Goal: Task Accomplishment & Management: Use online tool/utility

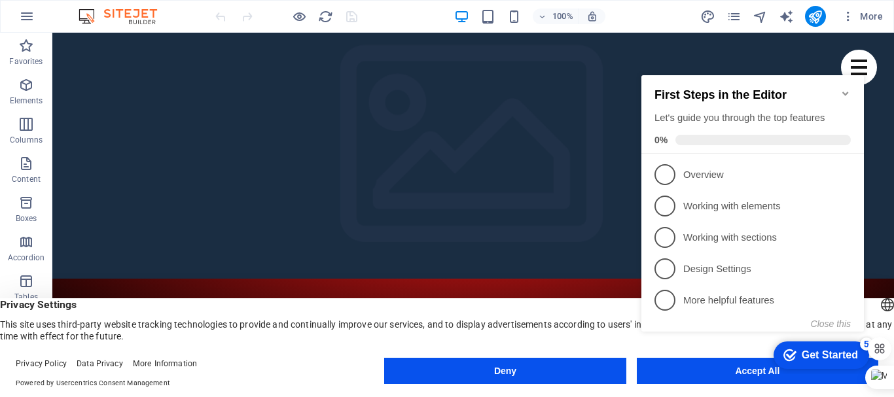
click at [844, 92] on icon "Minimize checklist" at bounding box center [845, 94] width 6 height 4
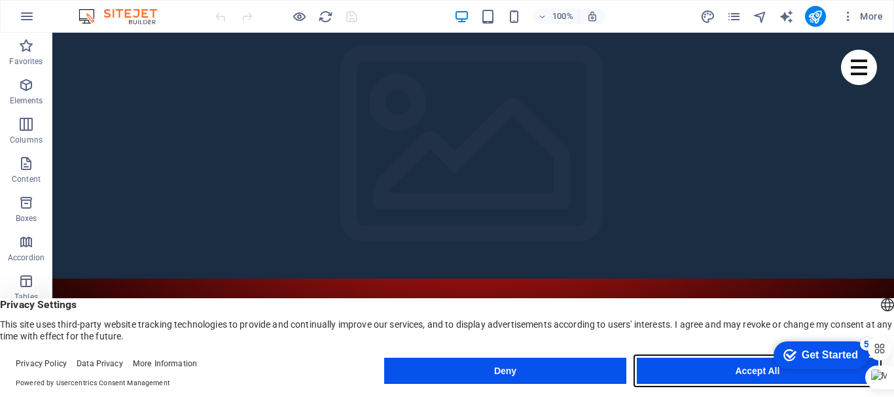
click at [707, 365] on button "Accept All" at bounding box center [757, 371] width 241 height 26
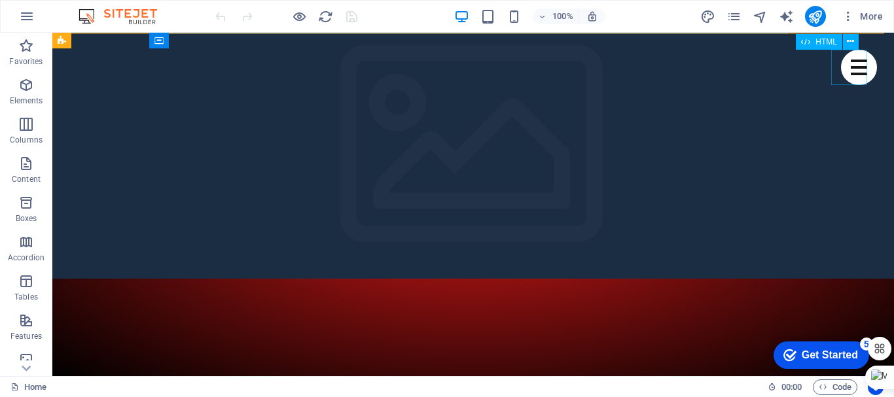
click at [845, 75] on div at bounding box center [859, 67] width 36 height 35
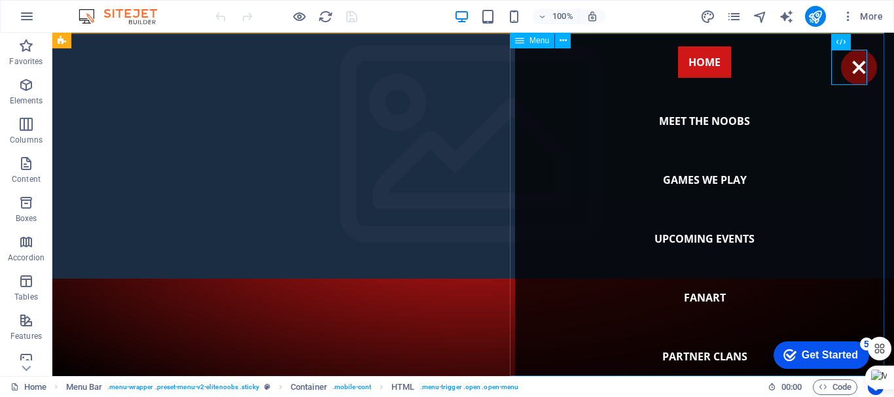
click at [691, 179] on nav "Home Meet the noobs Games we play Upcoming Events Fanart Partner Clans Join us!" at bounding box center [704, 205] width 379 height 344
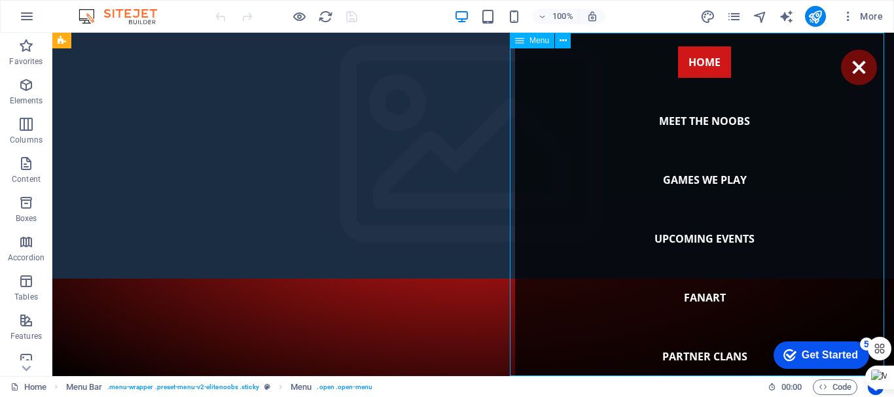
click at [666, 178] on nav "Home Meet the noobs Games we play Upcoming Events Fanart Partner Clans Join us!" at bounding box center [704, 205] width 379 height 344
click at [705, 179] on nav "Home Meet the noobs Games we play Upcoming Events Fanart Partner Clans Join us!" at bounding box center [704, 205] width 379 height 344
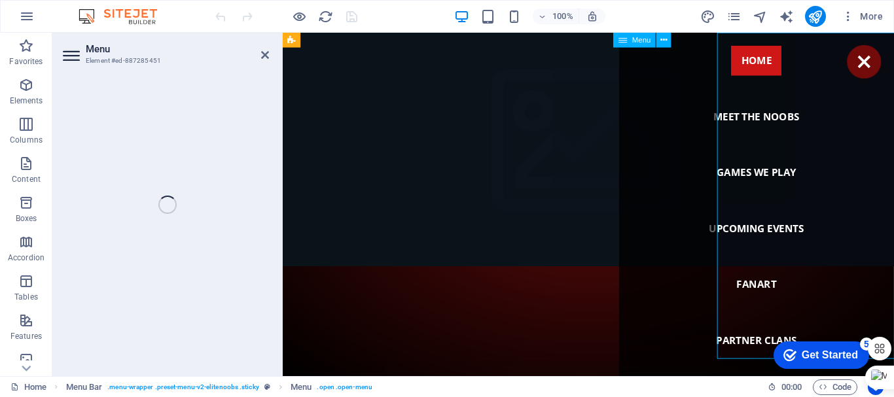
select select
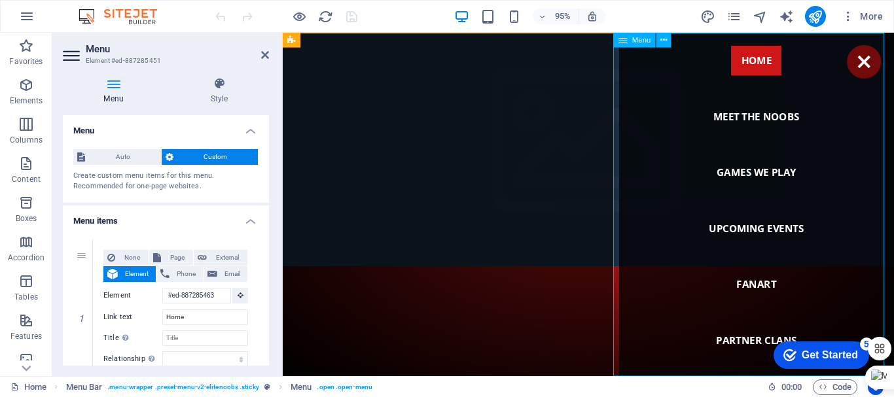
click at [739, 179] on nav "Home Meet the noobs Games we play Upcoming Events Fanart Partner Clans Join us!" at bounding box center [781, 214] width 289 height 362
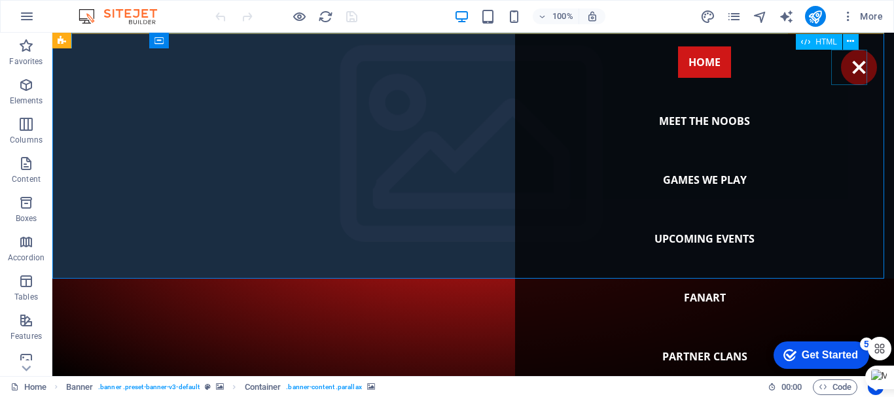
click at [847, 80] on div at bounding box center [859, 67] width 36 height 35
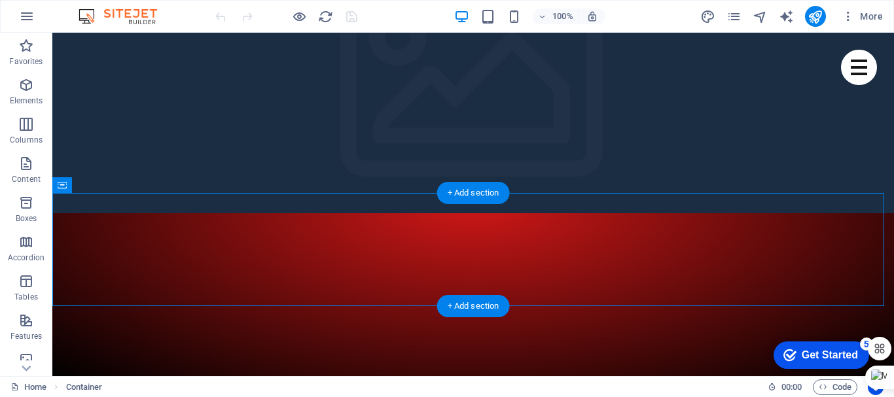
scroll to position [196, 0]
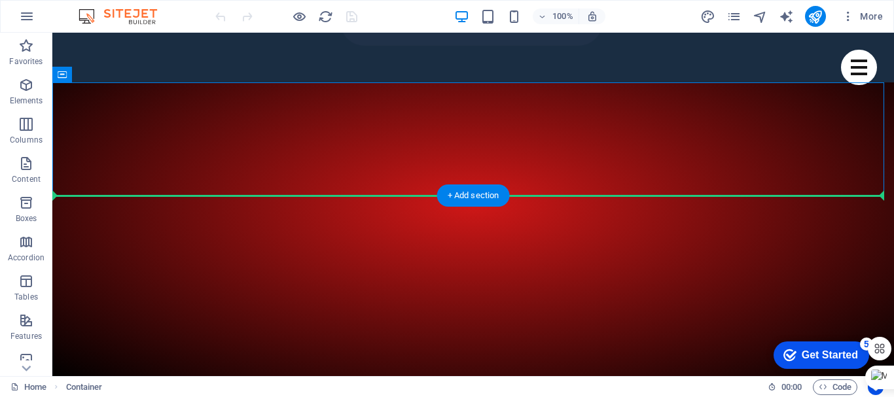
drag, startPoint x: 661, startPoint y: 217, endPoint x: 584, endPoint y: 260, distance: 88.5
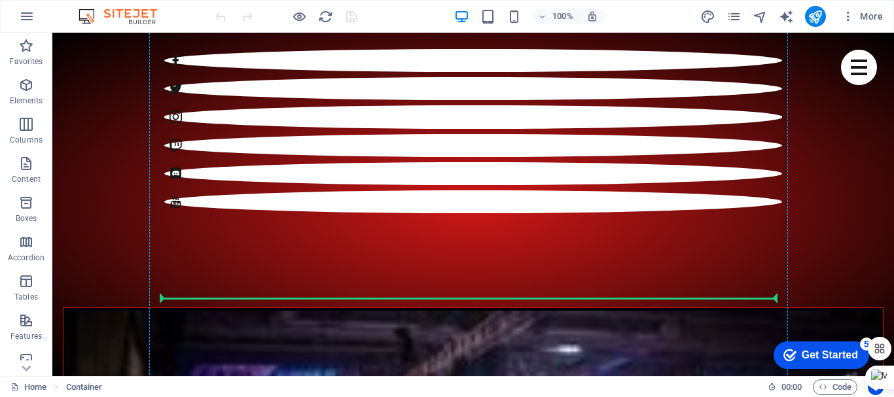
scroll to position [916, 0]
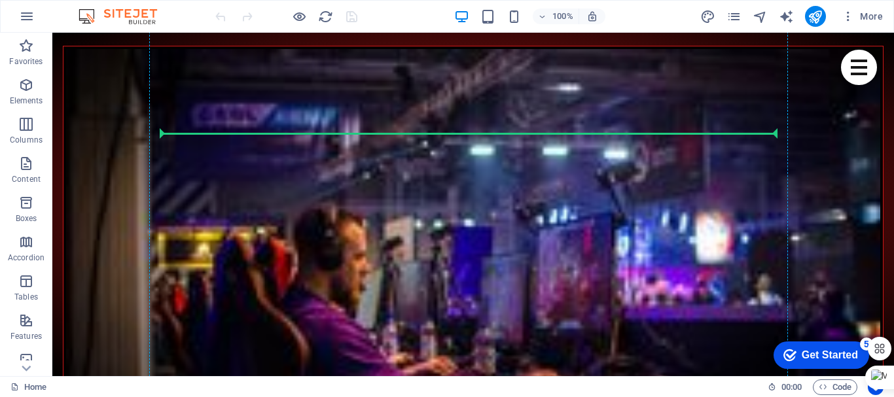
drag, startPoint x: 607, startPoint y: 90, endPoint x: 442, endPoint y: 124, distance: 169.0
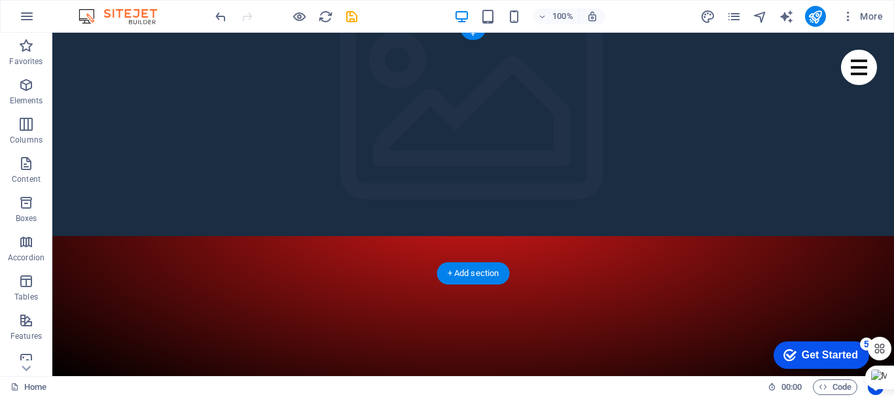
scroll to position [65, 0]
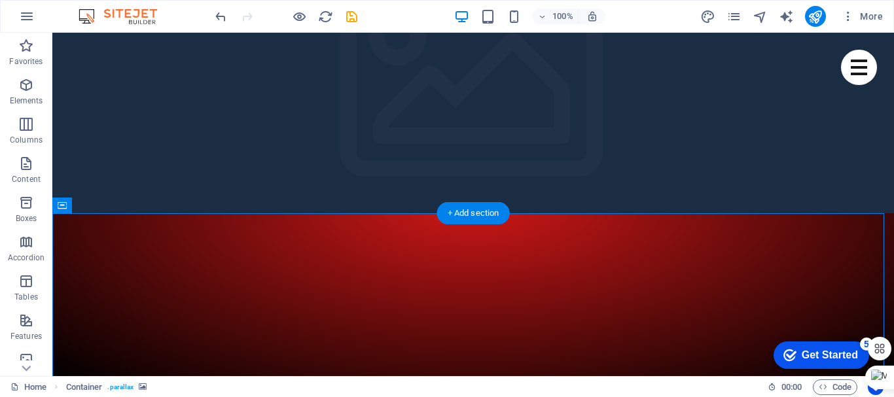
drag, startPoint x: 525, startPoint y: 310, endPoint x: 524, endPoint y: 221, distance: 88.3
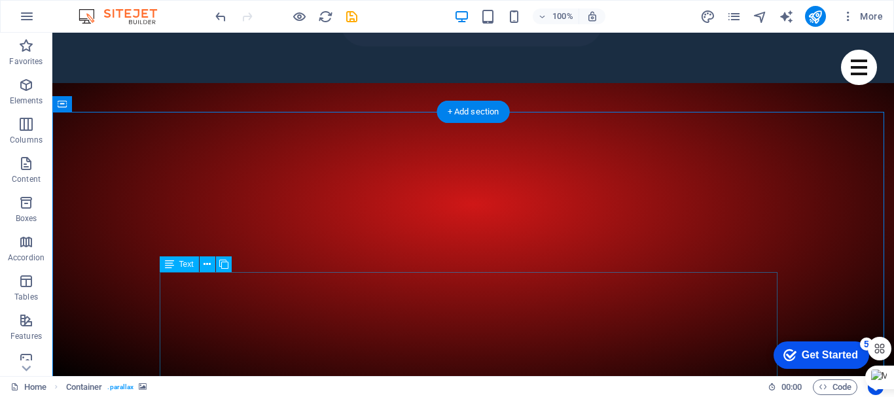
scroll to position [196, 0]
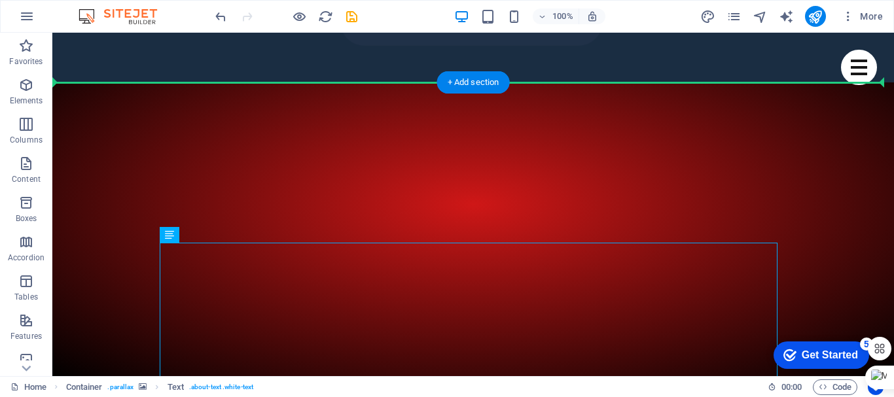
drag, startPoint x: 525, startPoint y: 281, endPoint x: 527, endPoint y: 124, distance: 156.4
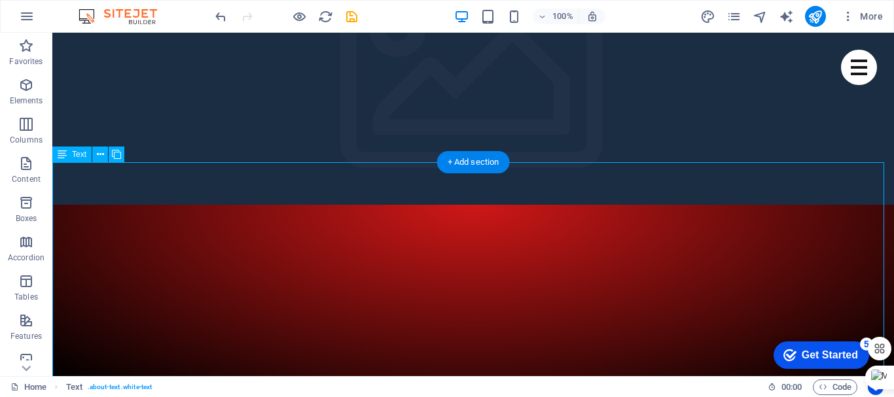
scroll to position [0, 0]
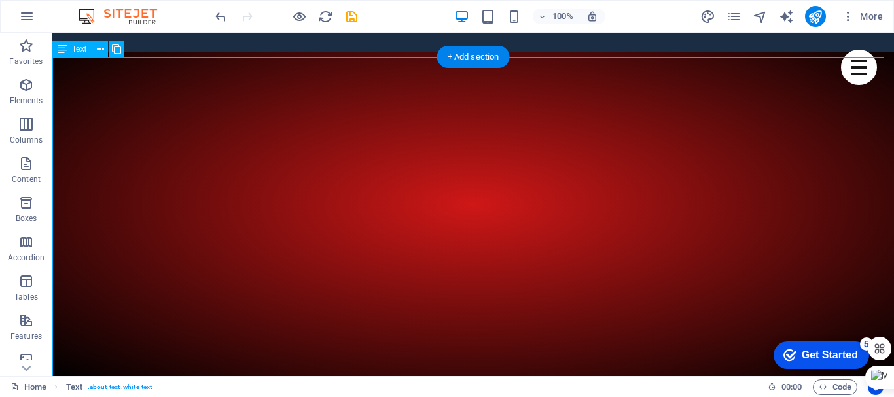
drag, startPoint x: 642, startPoint y: 302, endPoint x: 643, endPoint y: 338, distance: 36.7
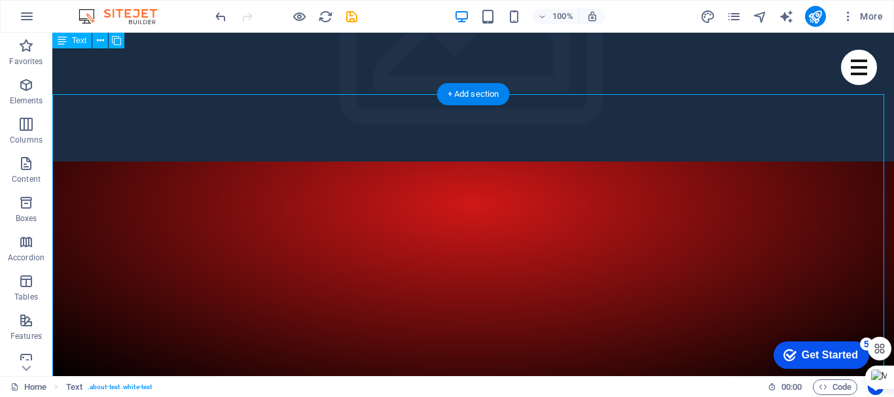
scroll to position [109, 0]
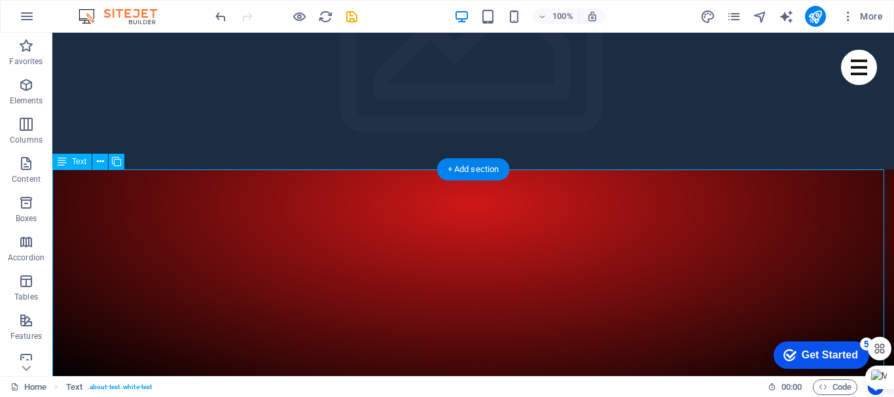
drag, startPoint x: 452, startPoint y: 231, endPoint x: 483, endPoint y: 284, distance: 61.3
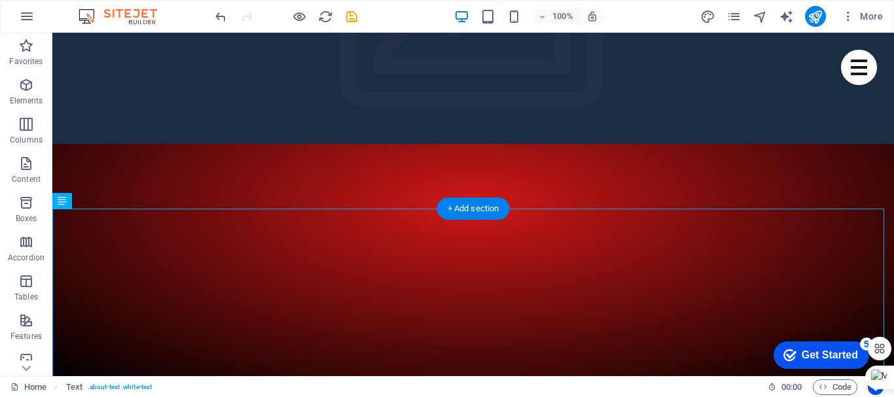
scroll to position [0, 0]
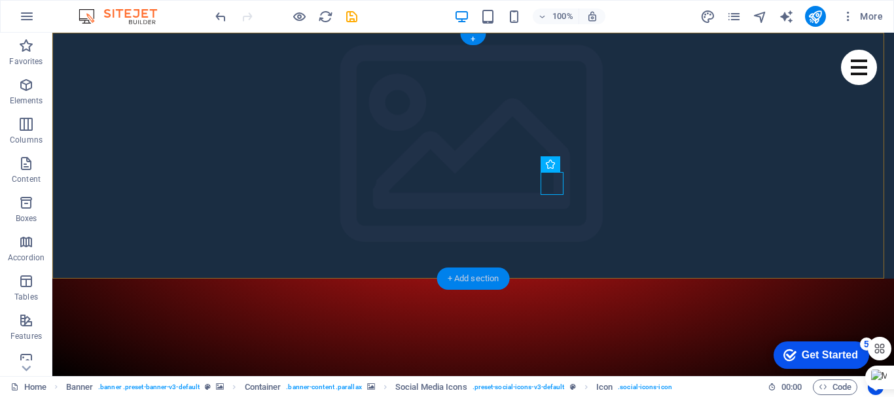
click at [469, 279] on div "+ Add section" at bounding box center [473, 279] width 73 height 22
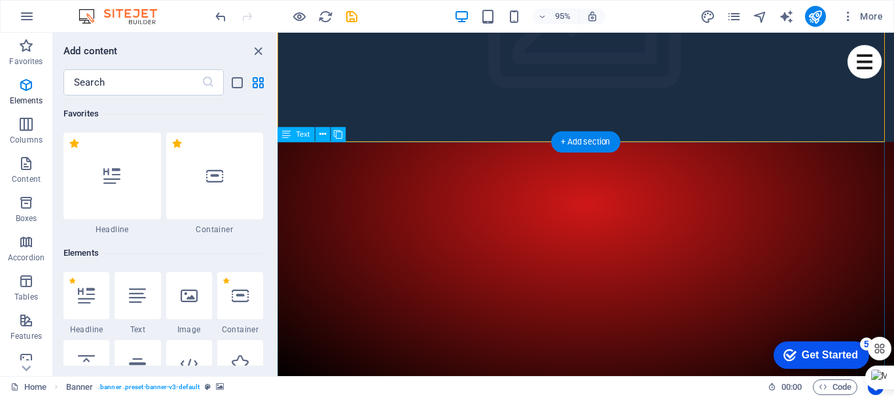
scroll to position [2290, 0]
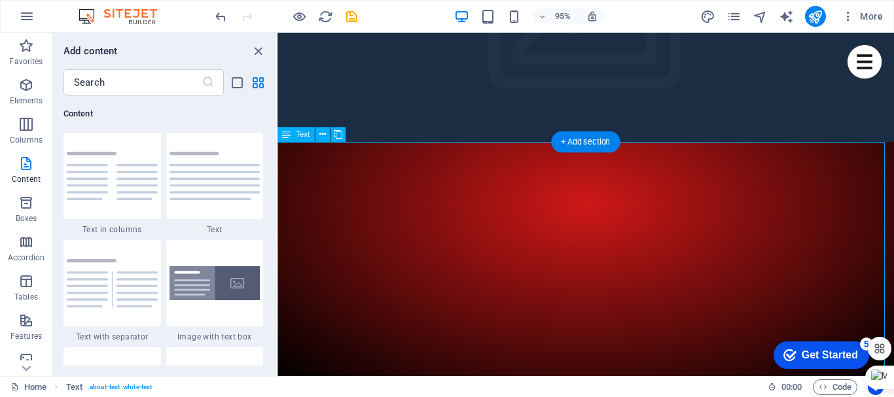
drag, startPoint x: 533, startPoint y: 148, endPoint x: 551, endPoint y: 308, distance: 161.3
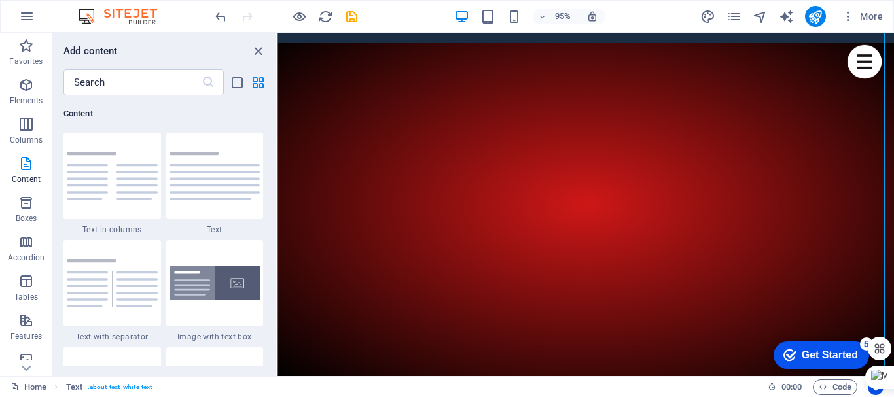
scroll to position [262, 0]
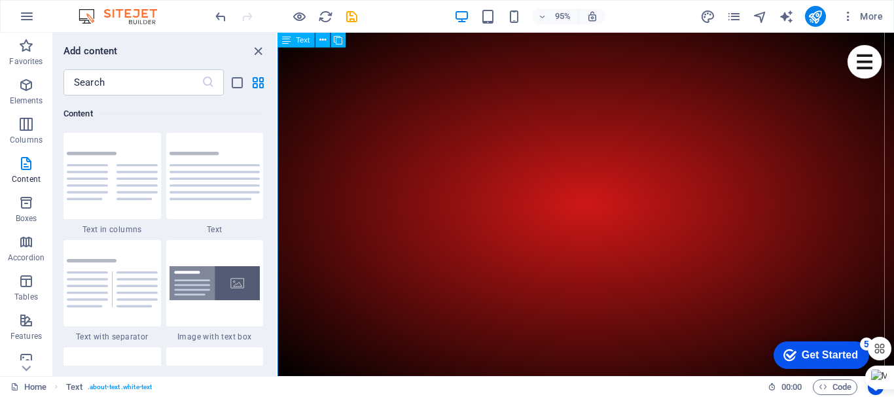
drag, startPoint x: 571, startPoint y: 175, endPoint x: 582, endPoint y: 261, distance: 87.1
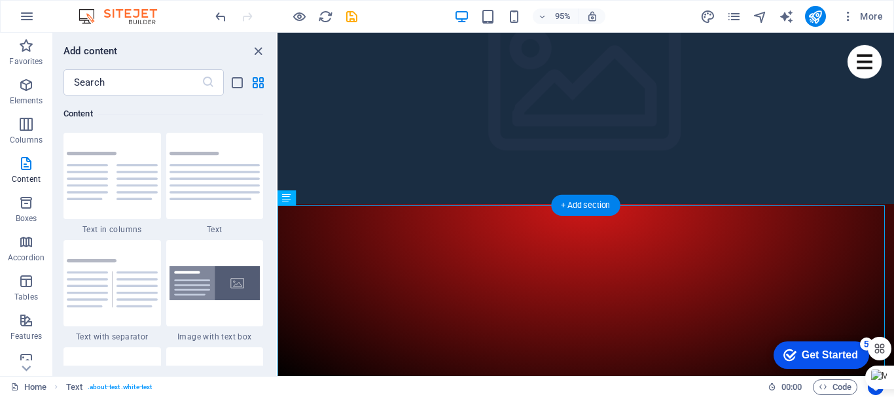
scroll to position [0, 0]
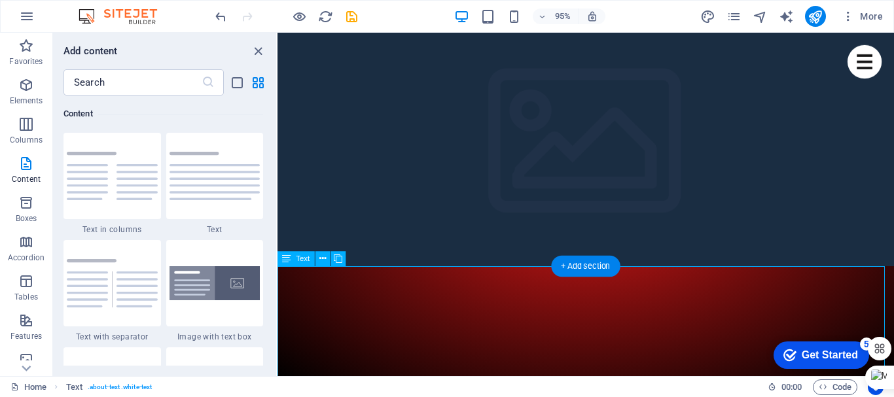
click at [145, 298] on img at bounding box center [112, 283] width 91 height 48
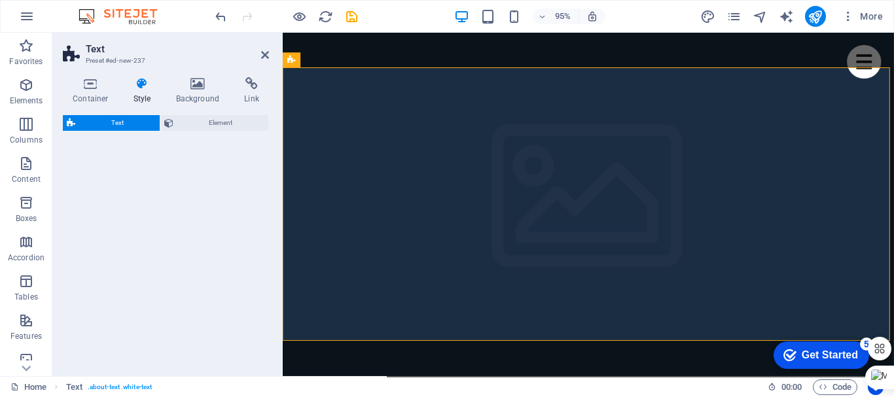
select select "rem"
select select "px"
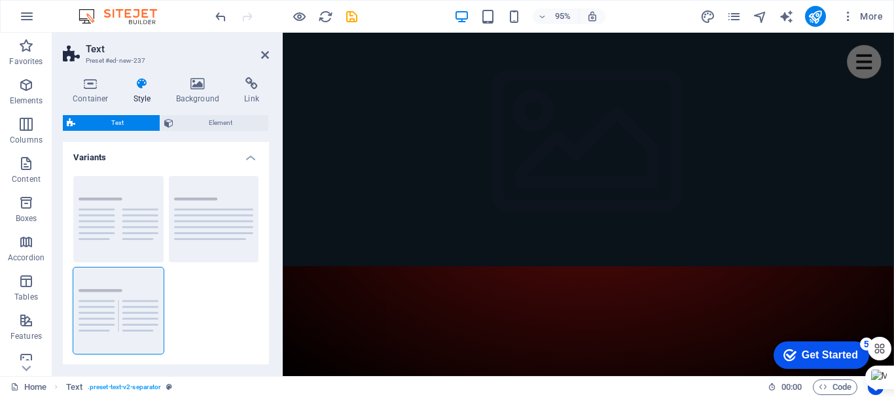
scroll to position [65, 0]
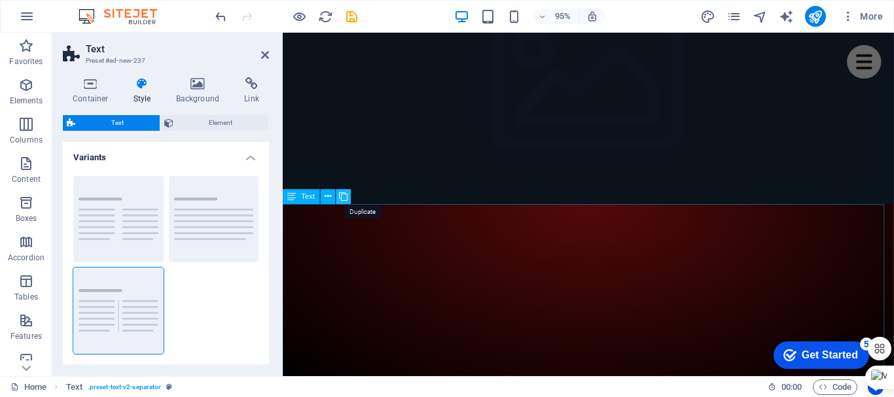
click at [345, 200] on icon at bounding box center [343, 196] width 9 height 13
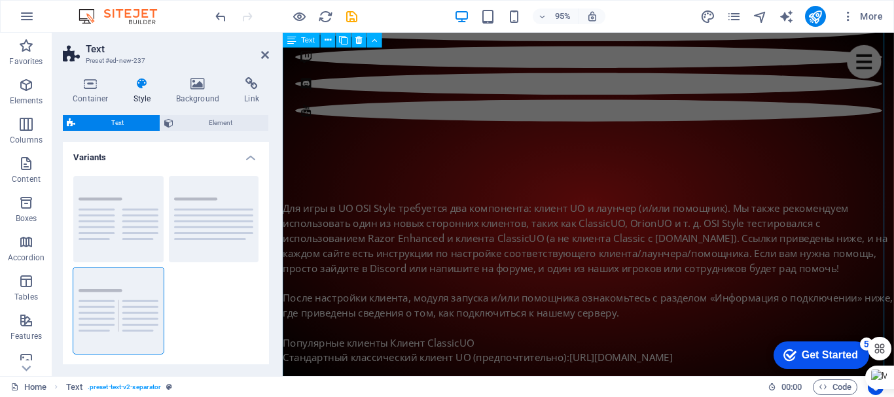
scroll to position [552, 0]
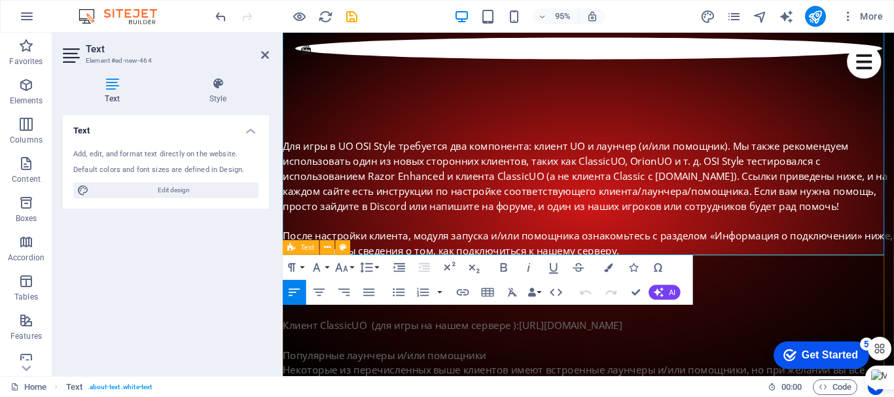
scroll to position [945, 0]
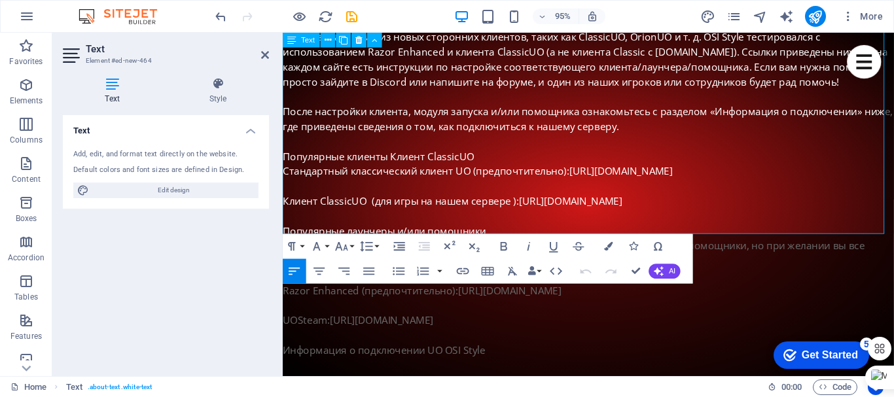
drag, startPoint x: 284, startPoint y: 191, endPoint x: 609, endPoint y: 234, distance: 327.4
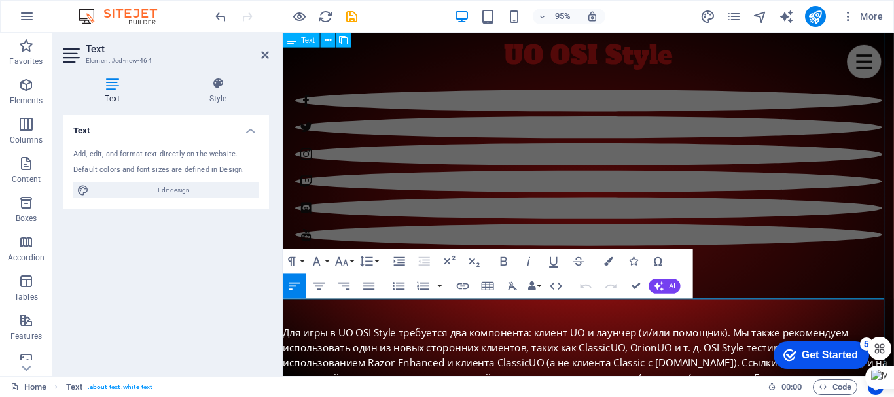
scroll to position [421, 0]
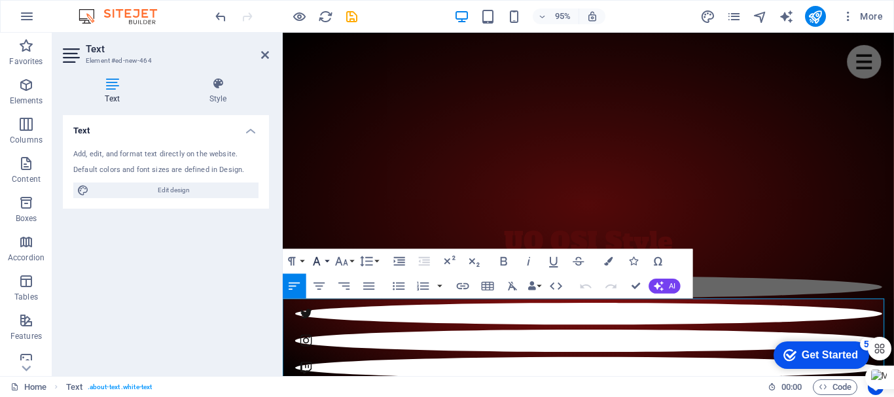
click at [313, 262] on icon "button" at bounding box center [317, 261] width 15 height 15
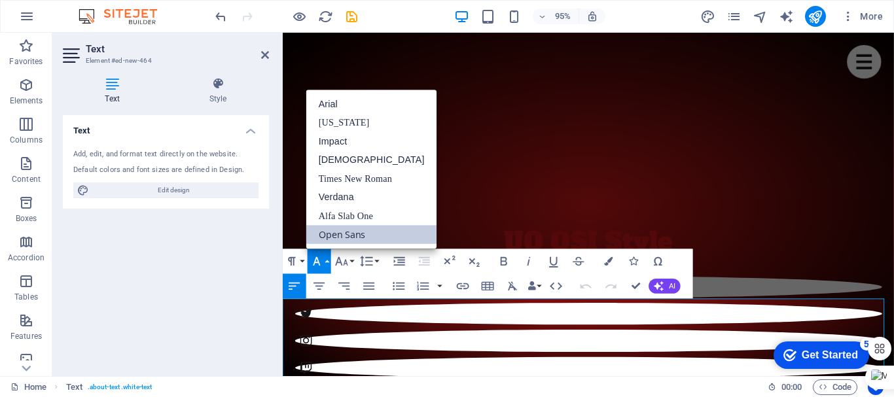
scroll to position [0, 0]
click at [339, 137] on link "Impact" at bounding box center [371, 141] width 131 height 19
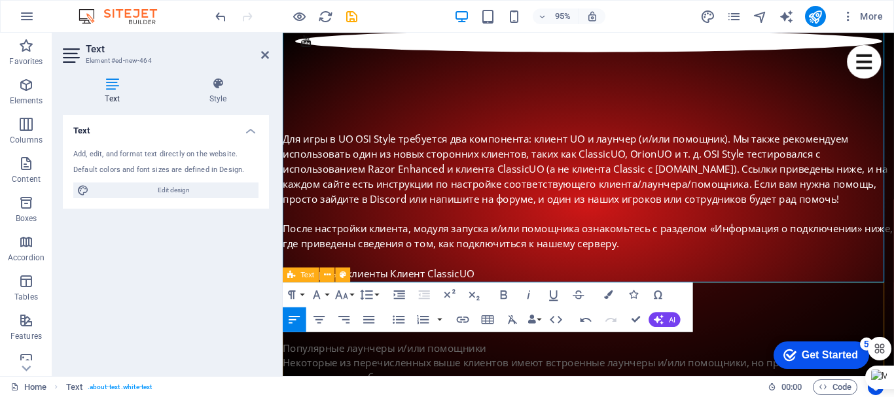
scroll to position [880, 0]
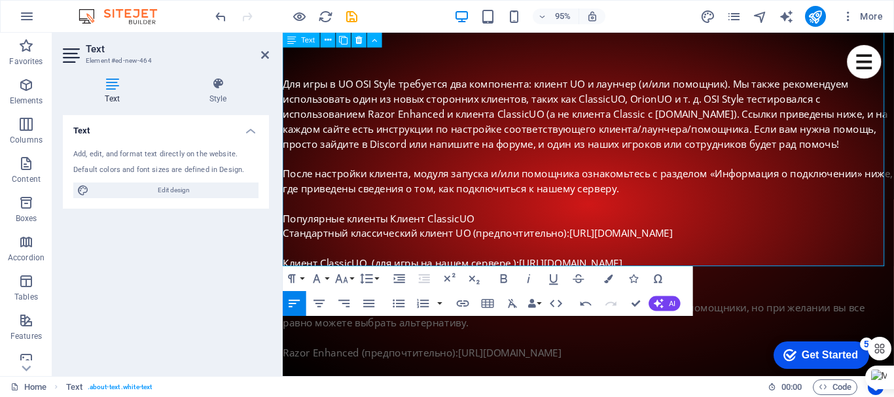
drag, startPoint x: 284, startPoint y: 317, endPoint x: 562, endPoint y: 273, distance: 281.6
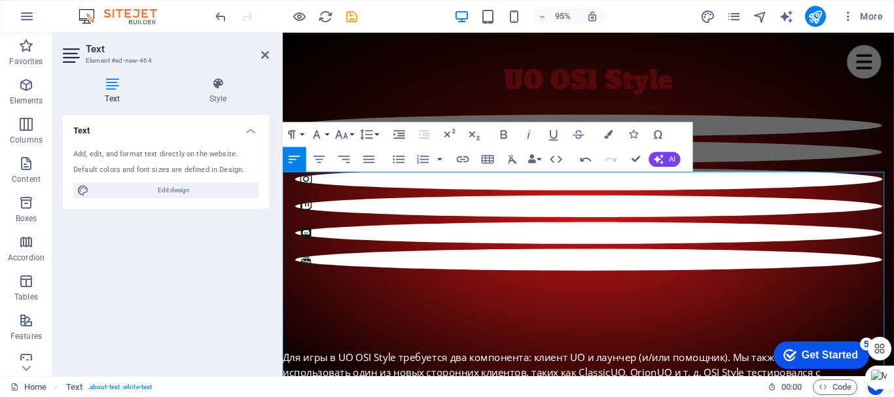
scroll to position [487, 0]
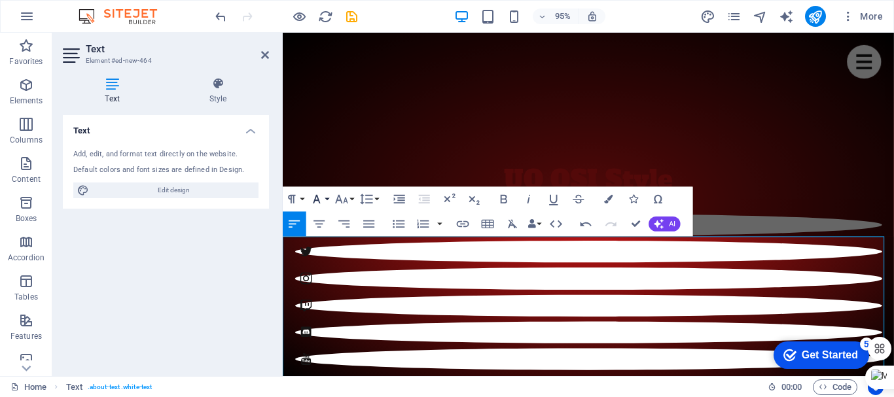
click at [313, 199] on icon "button" at bounding box center [317, 199] width 15 height 15
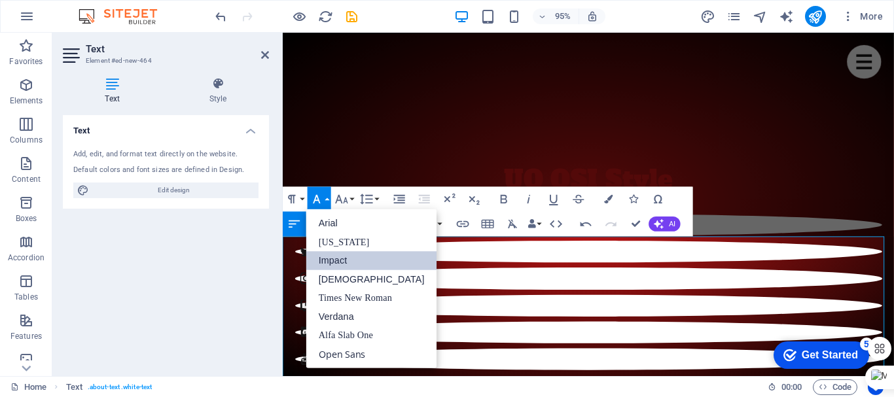
scroll to position [0, 0]
click at [366, 334] on link "Alfa Slab One" at bounding box center [371, 336] width 131 height 19
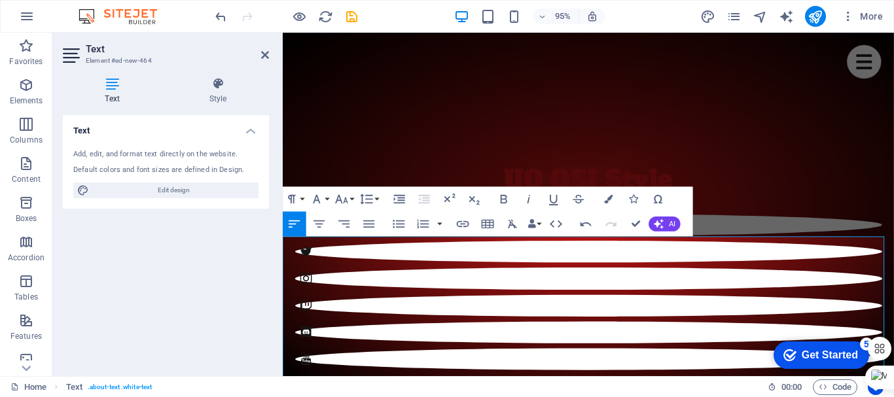
drag, startPoint x: 342, startPoint y: 255, endPoint x: 406, endPoint y: 257, distance: 64.2
click at [345, 199] on icon "button" at bounding box center [342, 199] width 12 height 9
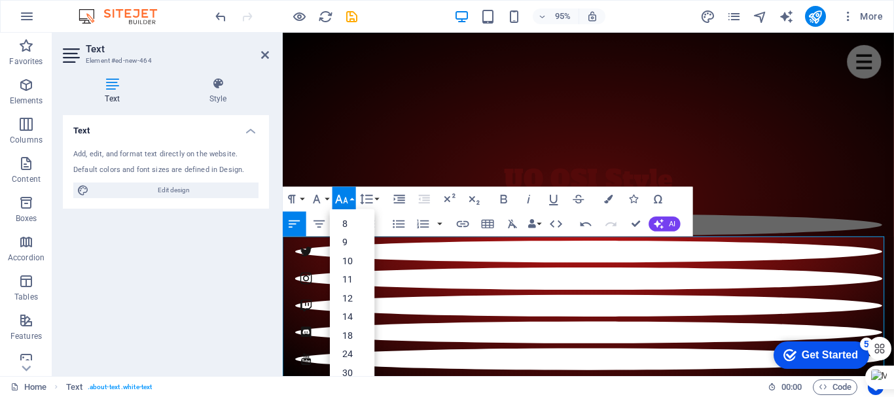
click at [345, 199] on icon "button" at bounding box center [342, 199] width 12 height 9
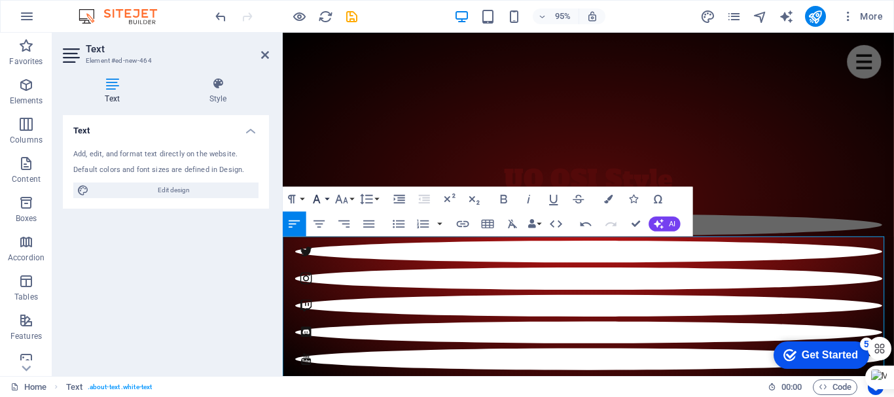
click at [317, 201] on icon "button" at bounding box center [316, 199] width 7 height 9
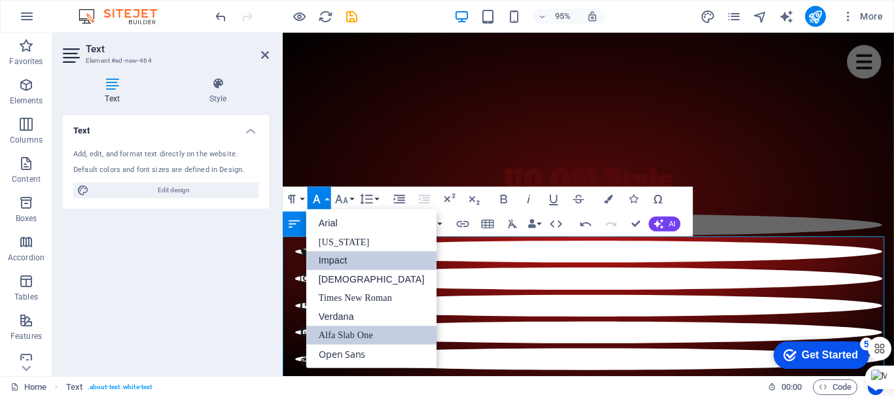
click at [341, 263] on link "Impact" at bounding box center [371, 261] width 131 height 19
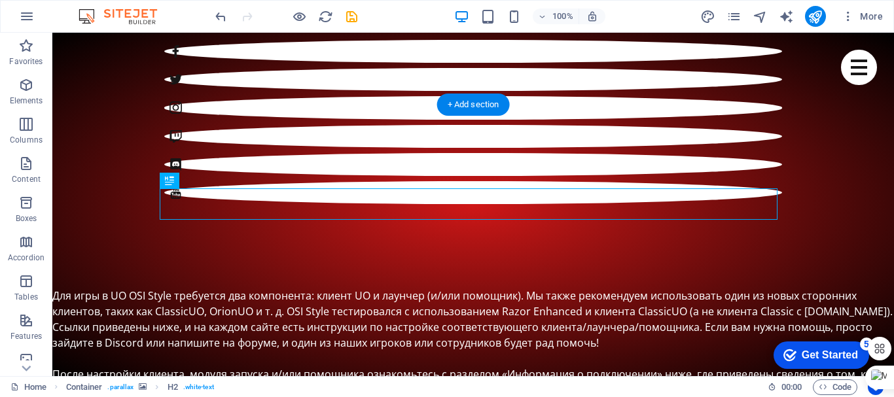
scroll to position [1256, 0]
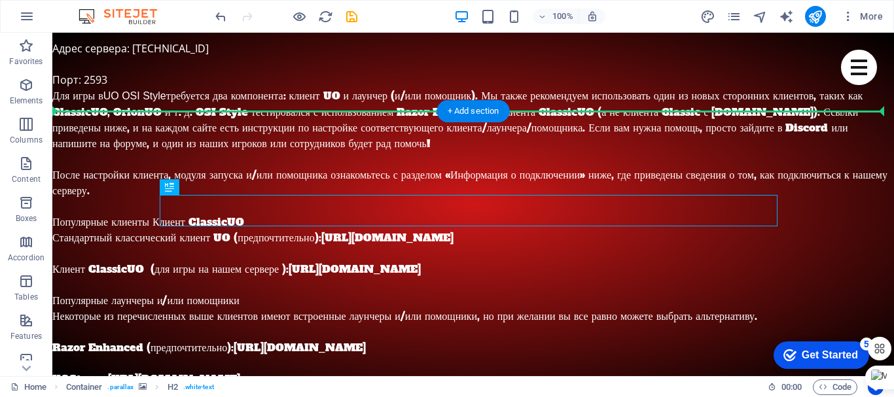
drag, startPoint x: 444, startPoint y: 122, endPoint x: 688, endPoint y: 152, distance: 245.9
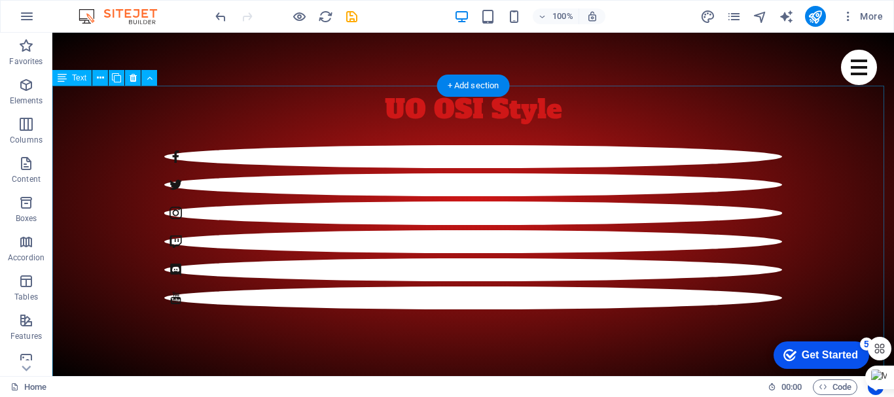
scroll to position [537, 0]
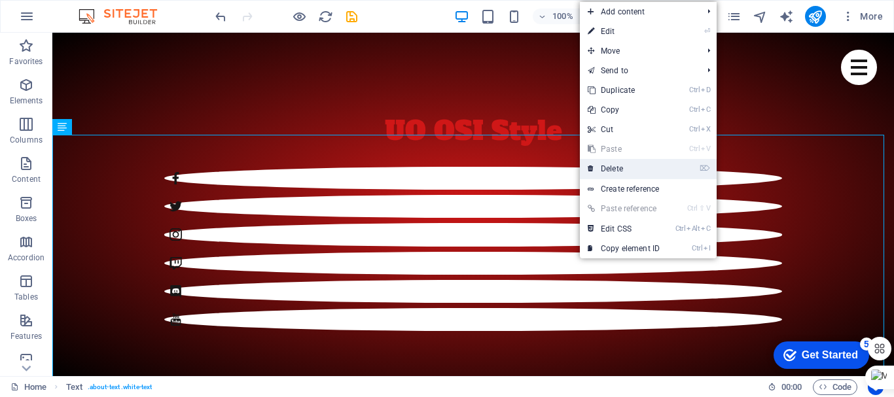
click at [609, 173] on link "⌦ Delete" at bounding box center [624, 169] width 88 height 20
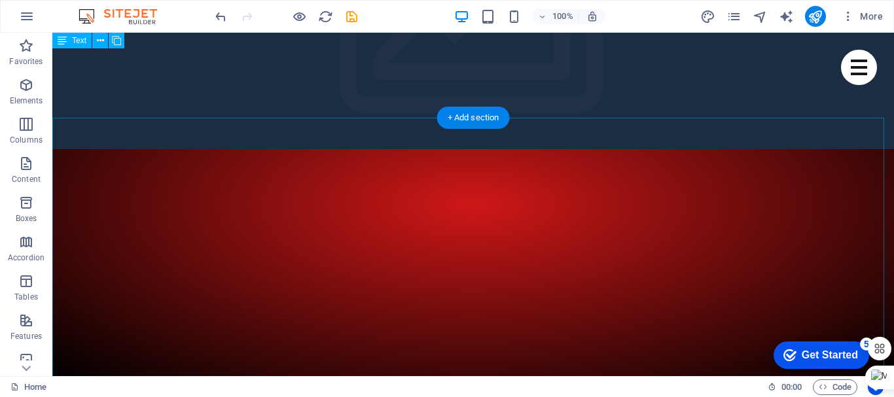
scroll to position [79, 0]
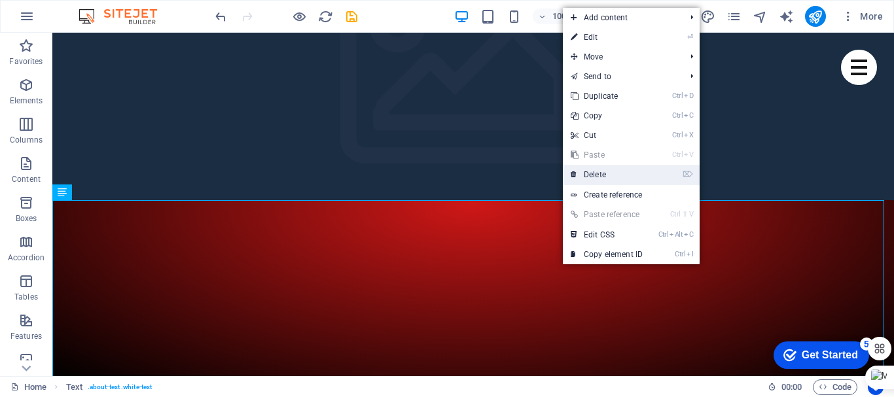
click at [605, 169] on link "⌦ Delete" at bounding box center [607, 175] width 88 height 20
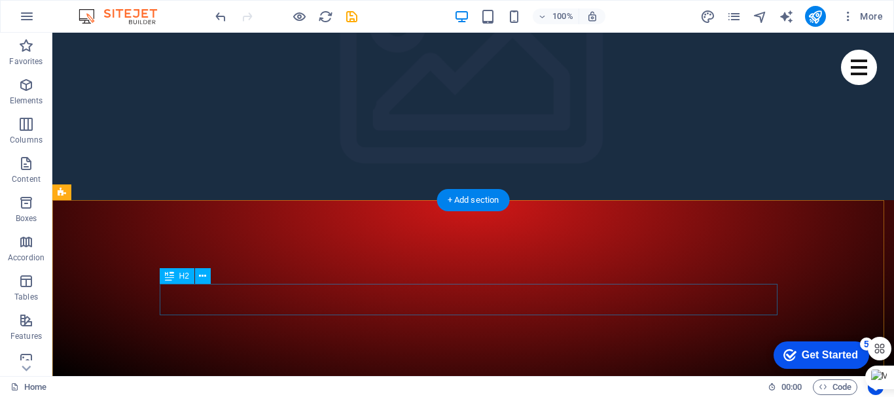
scroll to position [144, 0]
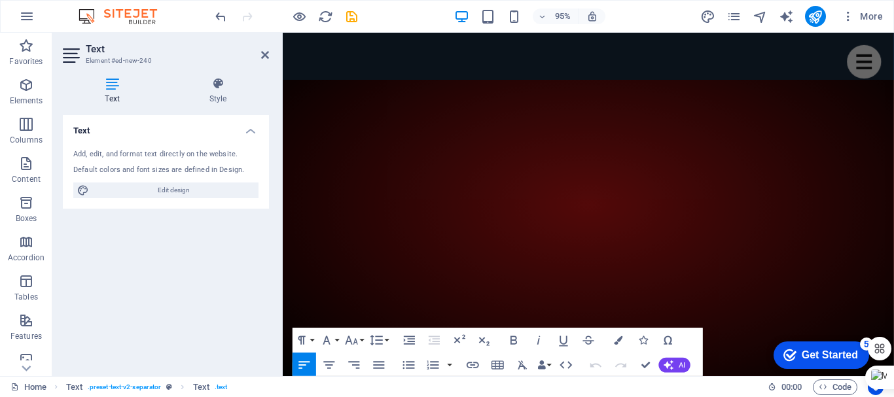
scroll to position [0, 0]
